Goal: Find specific page/section: Find specific page/section

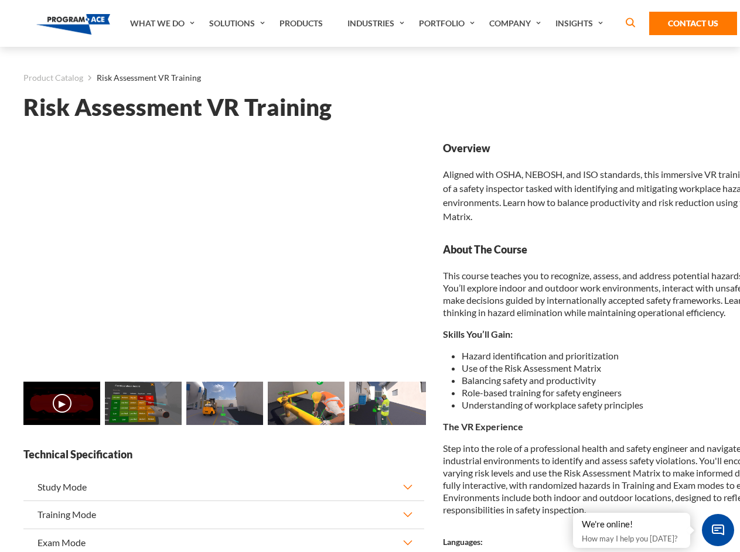
click at [238, 23] on link "Solutions" at bounding box center [238, 23] width 70 height 47
click at [0, 0] on div "AI & Computer Vision Solutions Computer Vision Quality Control AI tools for fas…" at bounding box center [0, 0] width 0 height 0
click at [0, 0] on div "AI & Computer Vision Solutions Virtual Training Solutions Virtual Tour Solution…" at bounding box center [0, 0] width 0 height 0
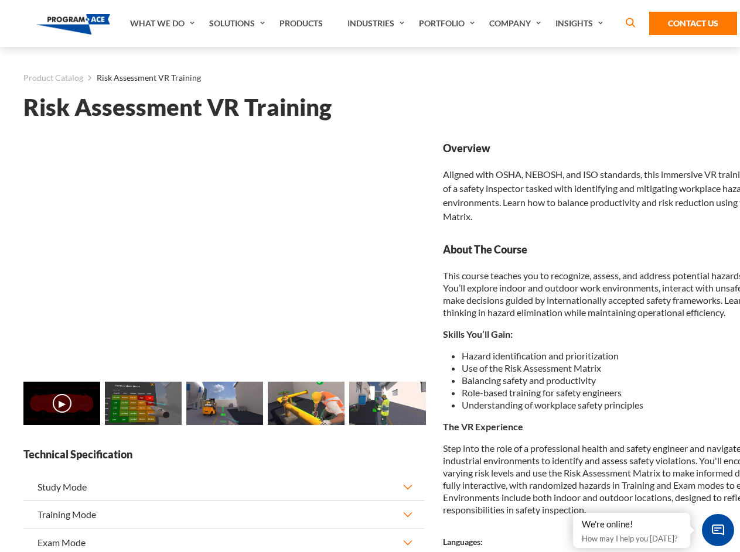
click at [0, 0] on div "AI & Computer Vision Solutions Virtual Training Solutions Virtual Tour Solution…" at bounding box center [0, 0] width 0 height 0
click at [0, 0] on div "AI & Computer Vision Solutions Computer Vision Quality Control AI tools for fas…" at bounding box center [0, 0] width 0 height 0
